Goal: Task Accomplishment & Management: Manage account settings

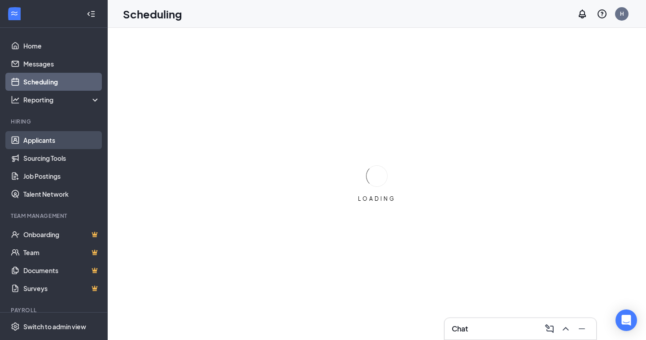
click at [48, 139] on link "Applicants" at bounding box center [61, 140] width 77 height 18
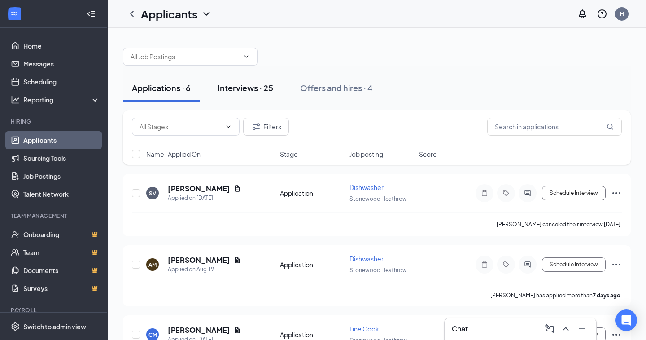
click at [258, 88] on div "Interviews · 25" at bounding box center [246, 87] width 56 height 11
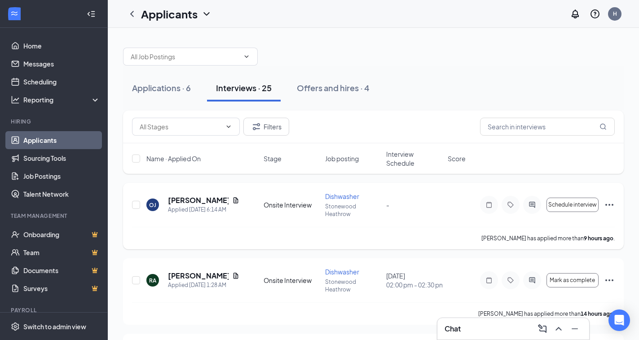
click at [611, 205] on icon "Ellipses" at bounding box center [609, 204] width 11 height 11
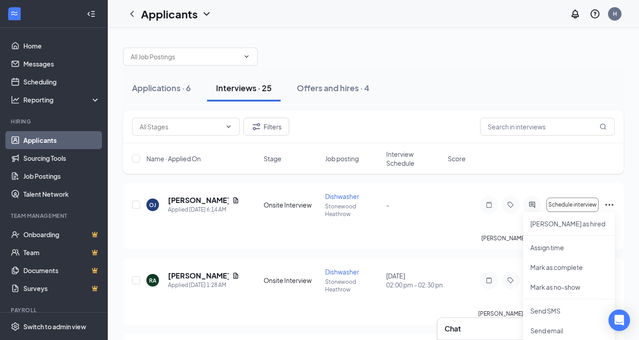
click at [440, 134] on div "Filters" at bounding box center [373, 127] width 483 height 18
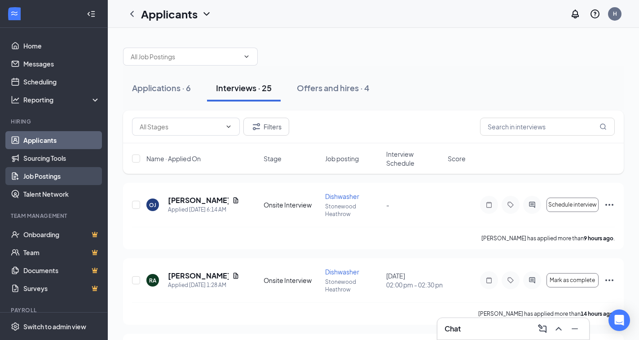
click at [43, 177] on link "Job Postings" at bounding box center [61, 176] width 77 height 18
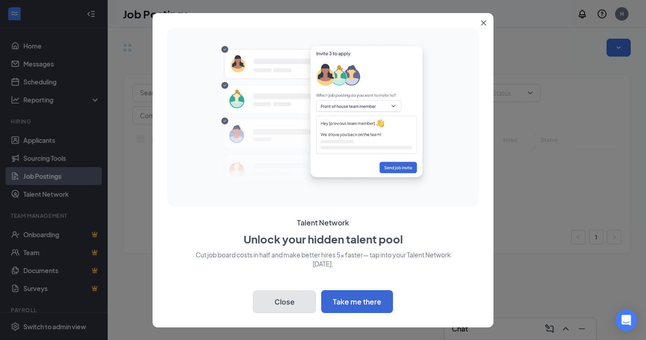
click at [278, 302] on button "Close" at bounding box center [284, 301] width 63 height 22
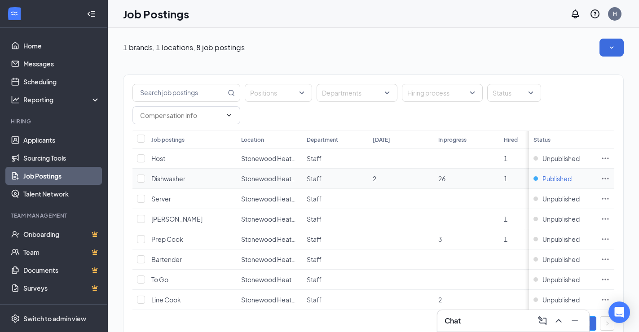
click at [568, 178] on span "Published" at bounding box center [556, 178] width 29 height 9
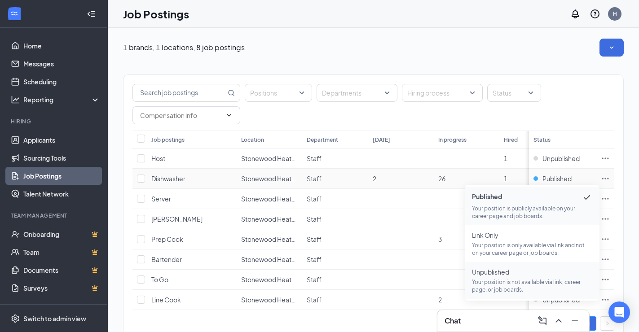
click at [495, 284] on p "Your position is not available via link, career page, or job boards." at bounding box center [532, 285] width 120 height 15
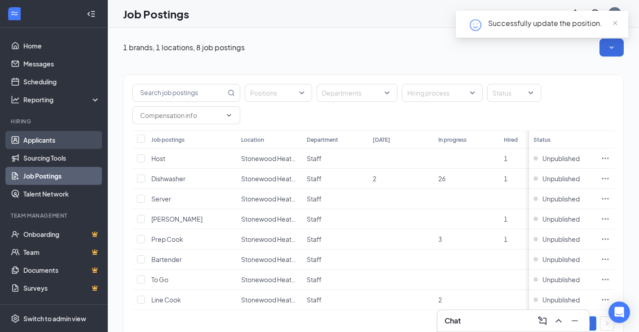
click at [32, 144] on link "Applicants" at bounding box center [61, 140] width 77 height 18
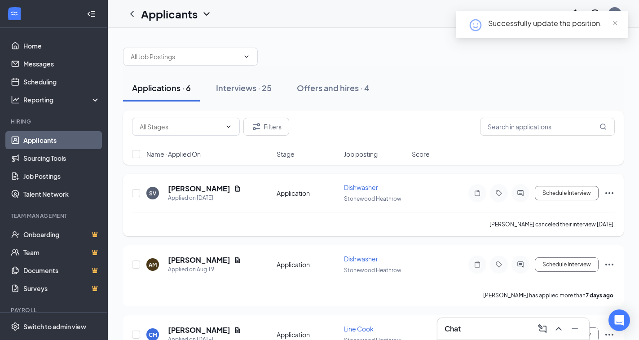
click at [203, 190] on h5 "[PERSON_NAME]" at bounding box center [199, 189] width 62 height 10
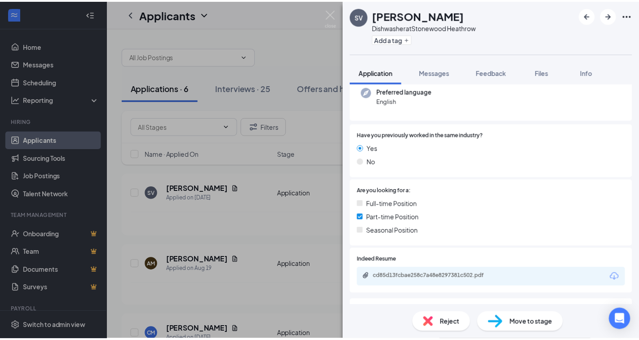
scroll to position [139, 0]
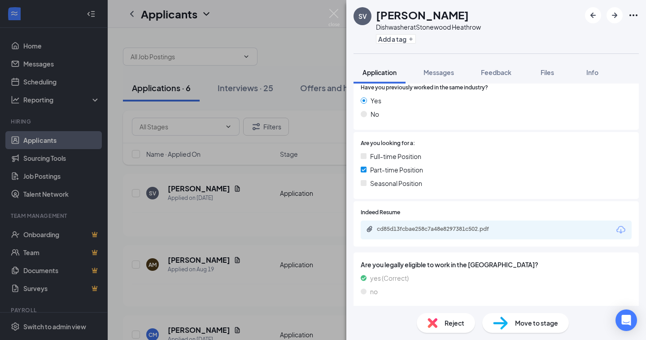
click at [425, 230] on div "cd85d13fcbae258c7a48e8297381c502.pdf" at bounding box center [440, 228] width 126 height 7
click at [610, 14] on icon "ArrowRight" at bounding box center [615, 15] width 11 height 11
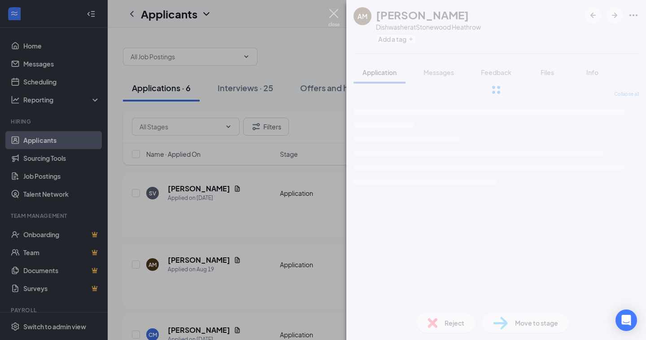
click at [336, 18] on img at bounding box center [334, 18] width 11 height 18
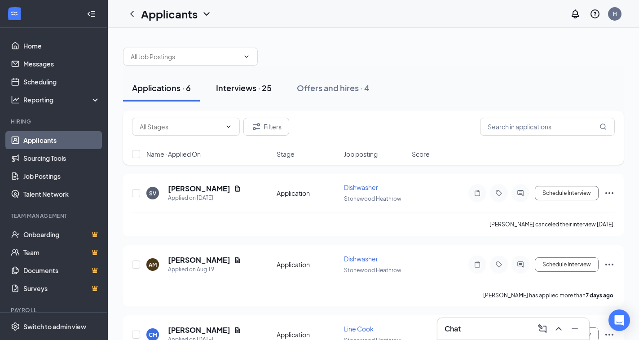
click at [255, 90] on div "Interviews · 25" at bounding box center [244, 87] width 56 height 11
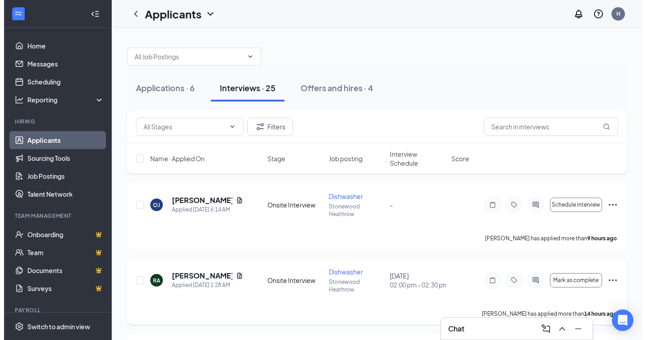
scroll to position [45, 0]
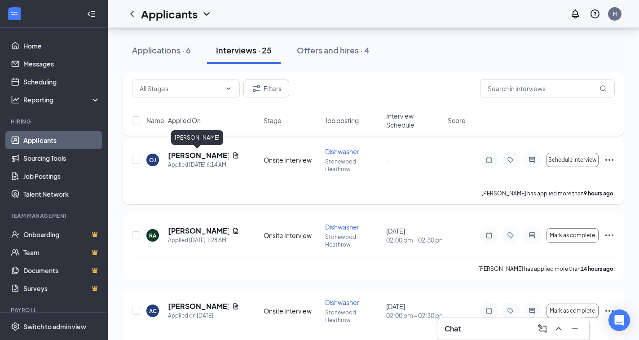
click at [194, 153] on h5 "[PERSON_NAME]" at bounding box center [198, 155] width 61 height 10
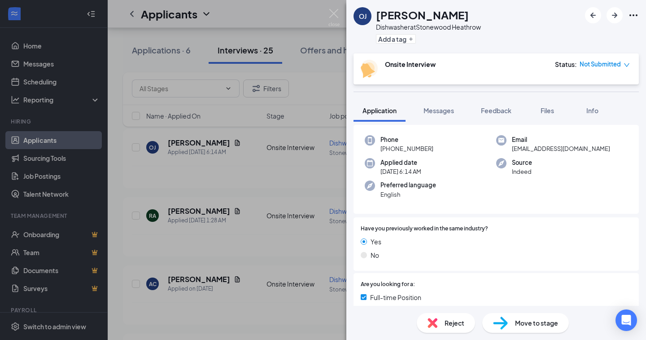
scroll to position [177, 0]
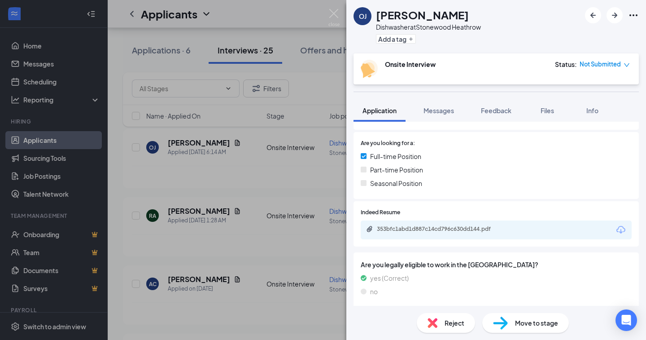
click at [445, 224] on div "353bfc1abd1d887c14cd796c630dd144.pdf" at bounding box center [496, 229] width 271 height 19
click at [446, 227] on div "353bfc1abd1d887c14cd796c630dd144.pdf" at bounding box center [440, 228] width 126 height 7
click at [612, 18] on icon "ArrowRight" at bounding box center [615, 15] width 11 height 11
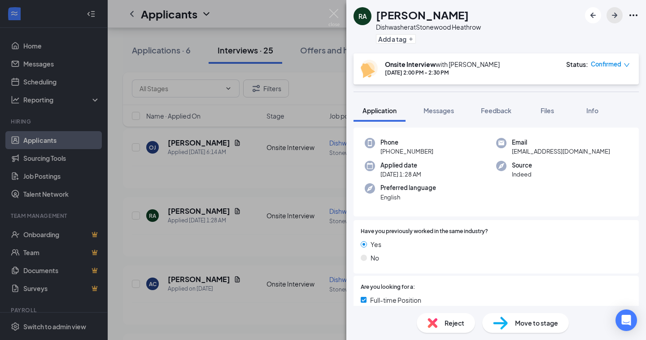
scroll to position [135, 0]
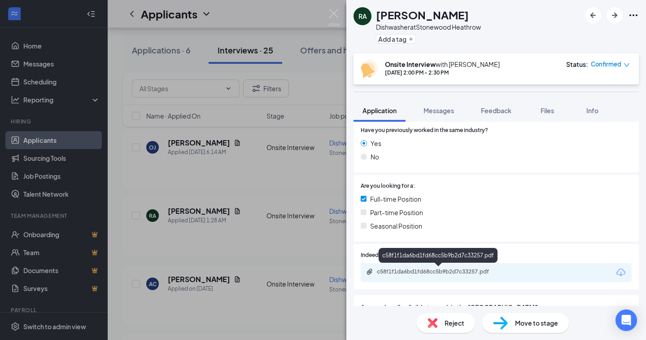
click at [420, 272] on div "c58f1f1da6bd1fd68cc5b9b2d7c33257.pdf" at bounding box center [440, 271] width 126 height 7
click at [444, 321] on div "Reject" at bounding box center [446, 323] width 58 height 20
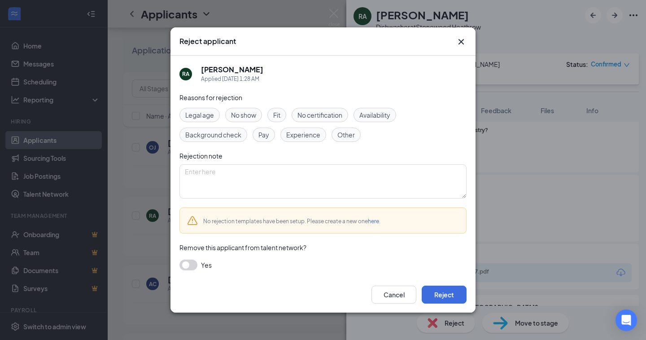
click at [299, 135] on span "Experience" at bounding box center [303, 135] width 34 height 10
click at [446, 292] on button "Reject" at bounding box center [444, 295] width 45 height 18
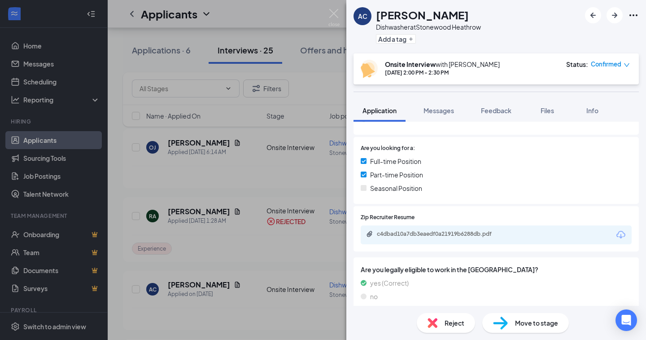
scroll to position [206, 0]
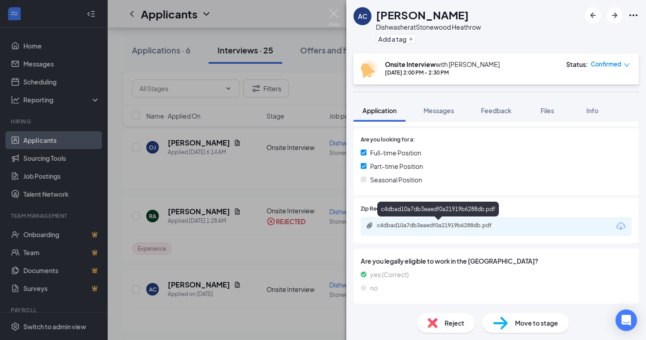
click at [438, 226] on div "c4dbad10a7db3eaedf0a21919b6288db.pdf" at bounding box center [440, 225] width 126 height 7
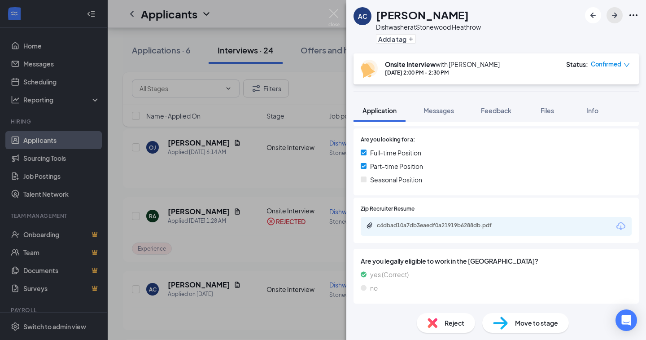
scroll to position [202, 0]
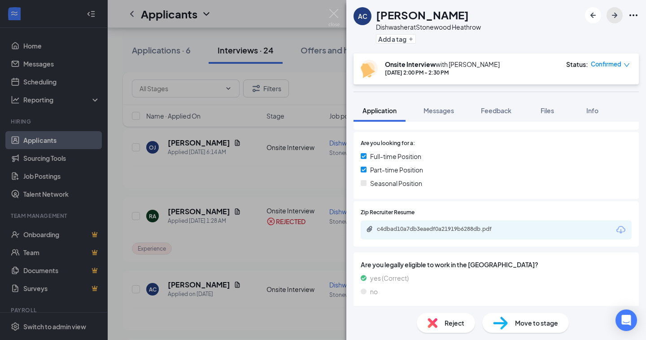
click at [611, 14] on icon "ArrowRight" at bounding box center [615, 15] width 11 height 11
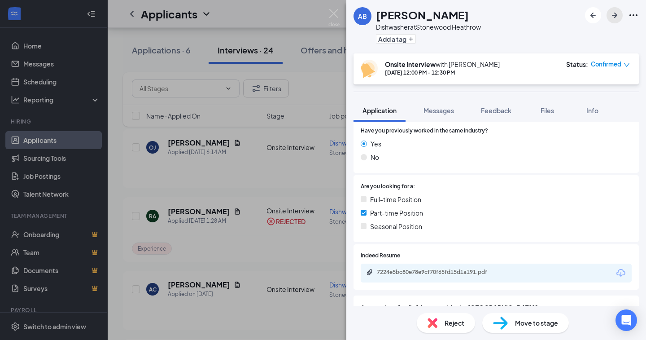
scroll to position [135, 0]
click at [434, 270] on div "7224e5bc80e78e9cf70f65fd15d1a191.pdf" at bounding box center [440, 271] width 126 height 7
click at [613, 16] on icon "ArrowRight" at bounding box center [614, 15] width 5 height 5
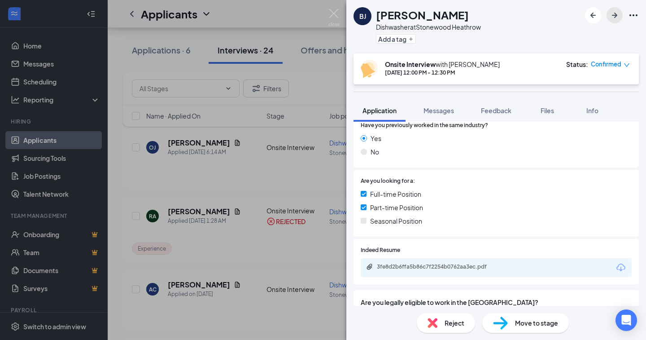
scroll to position [180, 0]
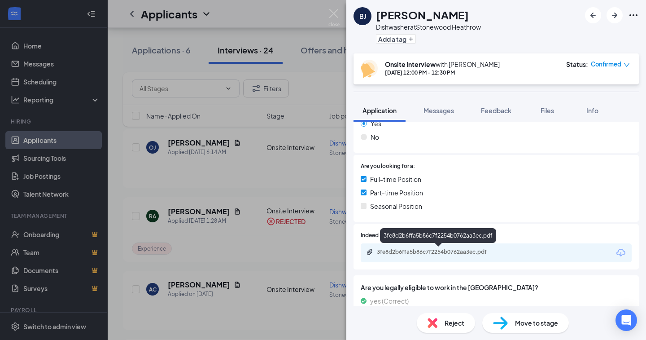
click at [455, 255] on div "3fe8d2b6ffa5b86c7f2254b0762aa3ec.pdf" at bounding box center [440, 251] width 126 height 7
